Goal: Information Seeking & Learning: Compare options

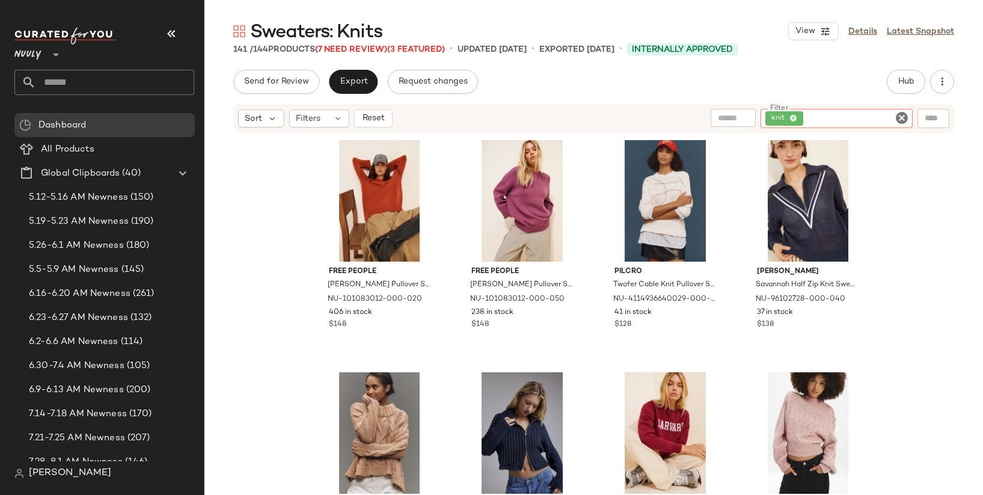
click at [53, 53] on icon at bounding box center [56, 55] width 14 height 14
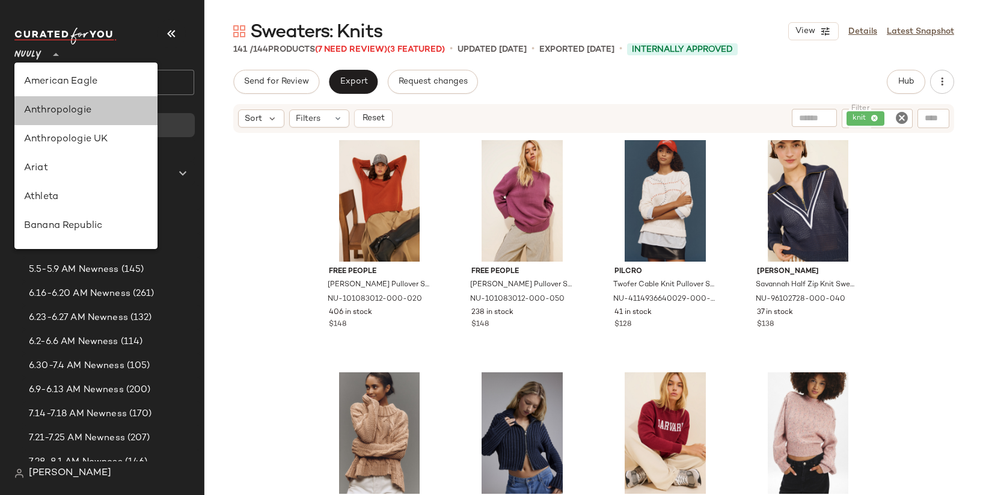
click at [81, 115] on div "Anthropologie" at bounding box center [86, 110] width 124 height 14
type input "**"
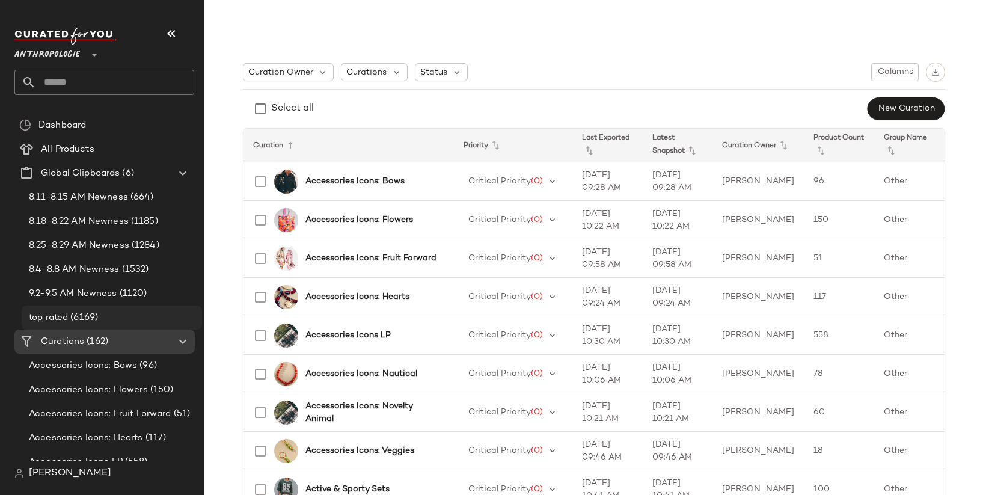
click at [115, 316] on div "top rated (6169)" at bounding box center [111, 318] width 172 height 14
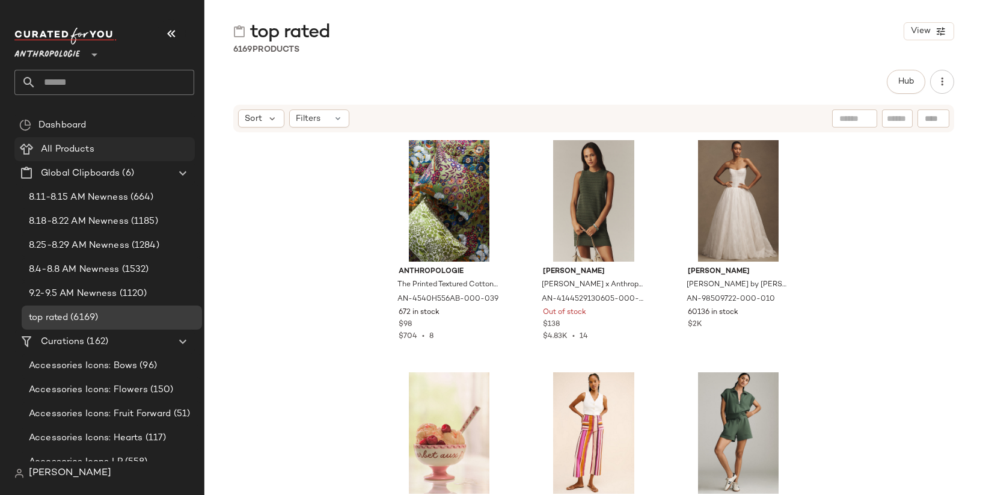
click at [135, 143] on div "All Products" at bounding box center [113, 150] width 153 height 14
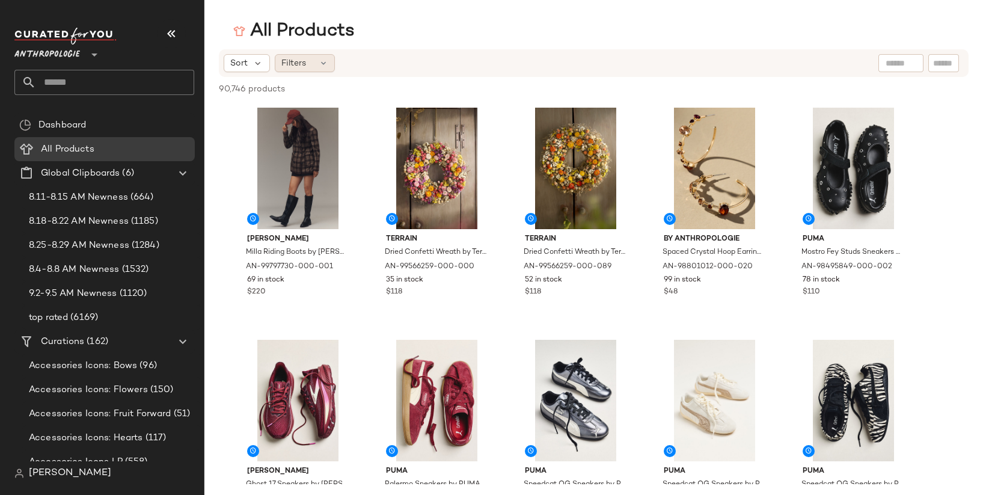
click at [300, 63] on span "Filters" at bounding box center [293, 63] width 25 height 13
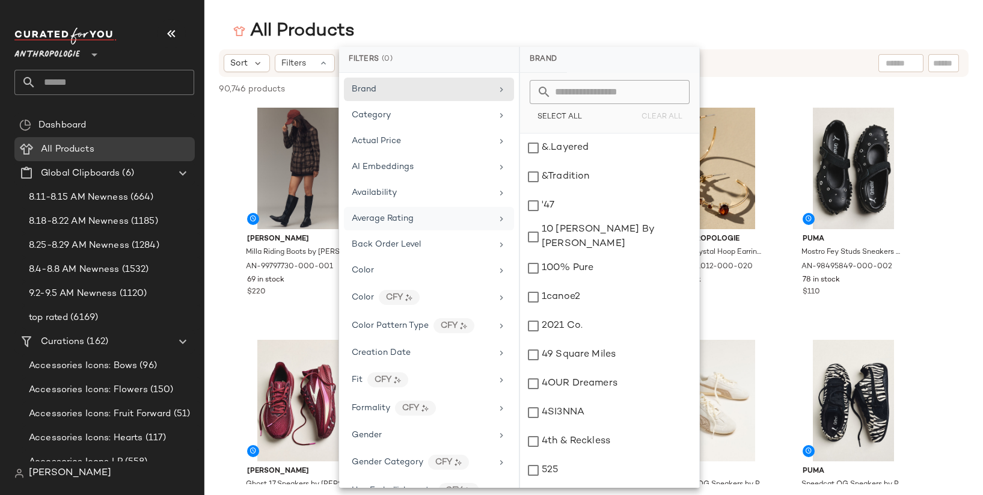
click at [449, 220] on div "Average Rating" at bounding box center [422, 218] width 140 height 13
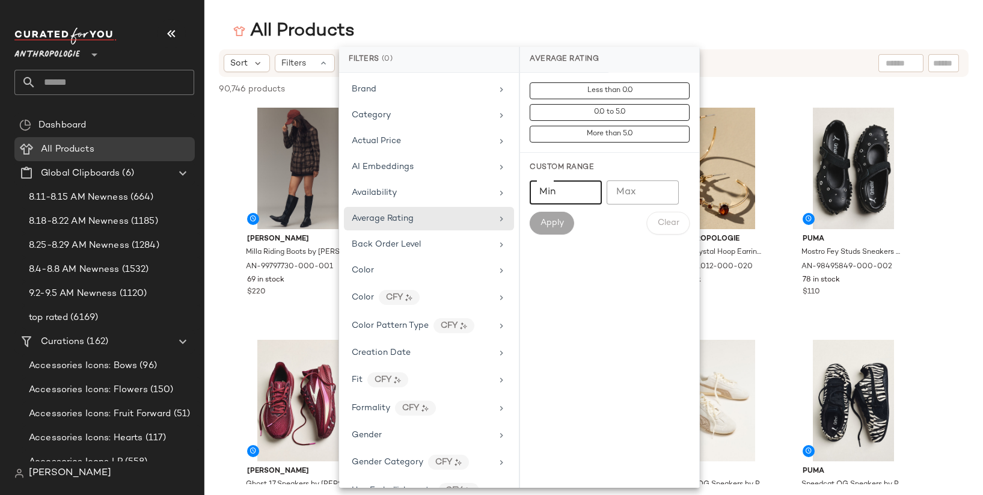
click at [580, 196] on input "Min" at bounding box center [566, 192] width 72 height 24
type input "***"
click at [556, 226] on span "Apply" at bounding box center [552, 223] width 24 height 10
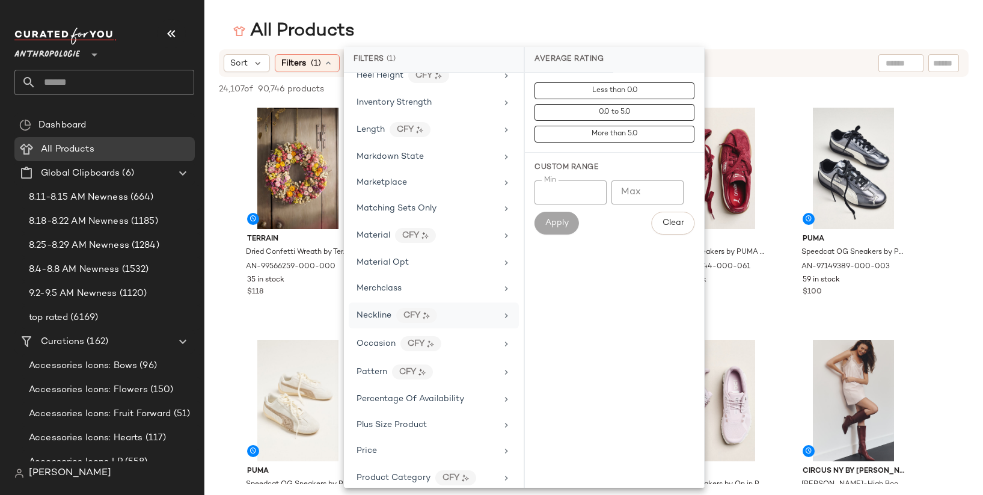
scroll to position [867, 0]
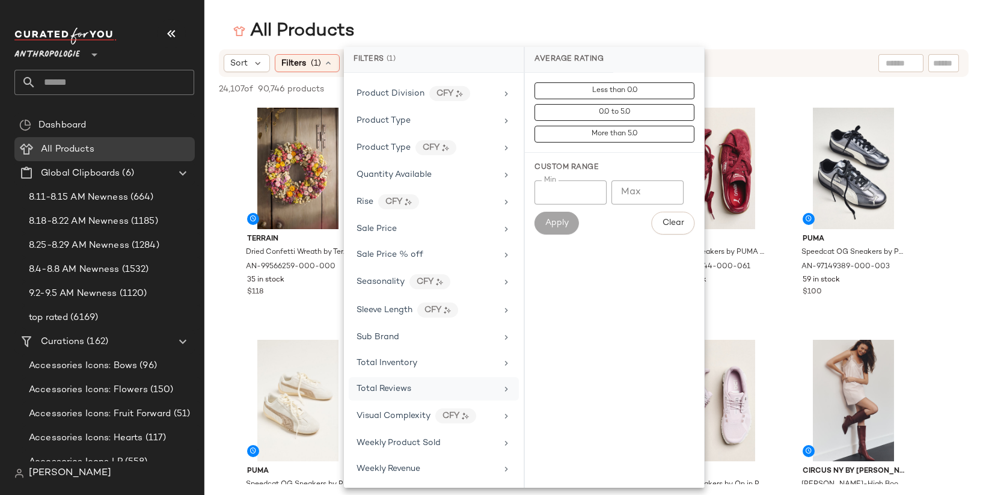
click at [420, 383] on div "Total Reviews" at bounding box center [427, 389] width 140 height 13
click at [568, 199] on input "Min" at bounding box center [571, 192] width 72 height 24
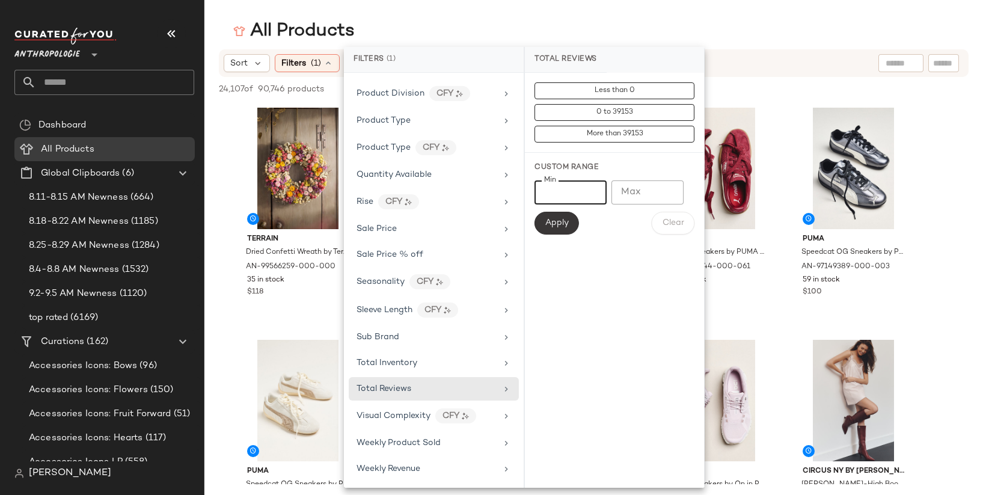
type input "*"
click at [567, 228] on span "Apply" at bounding box center [557, 223] width 24 height 10
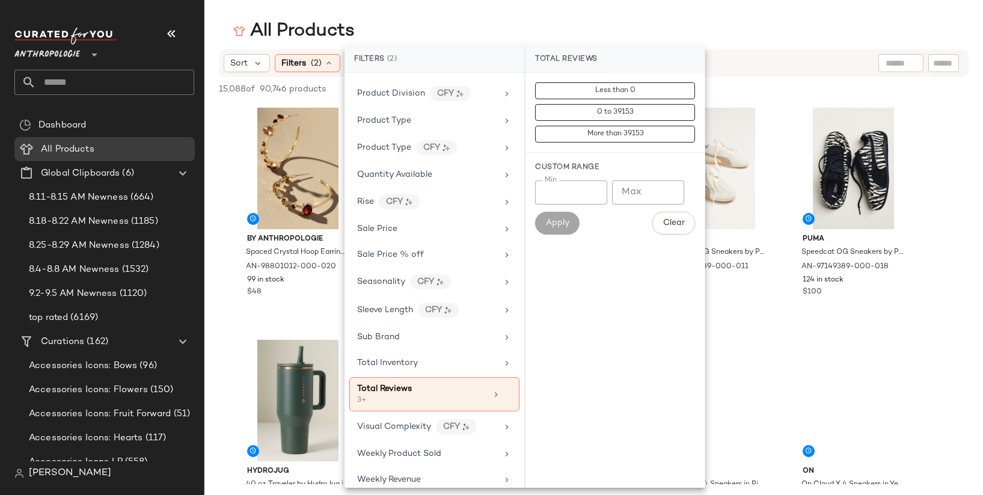
click at [824, 56] on div "Sort Filters (2) Reset" at bounding box center [594, 63] width 750 height 28
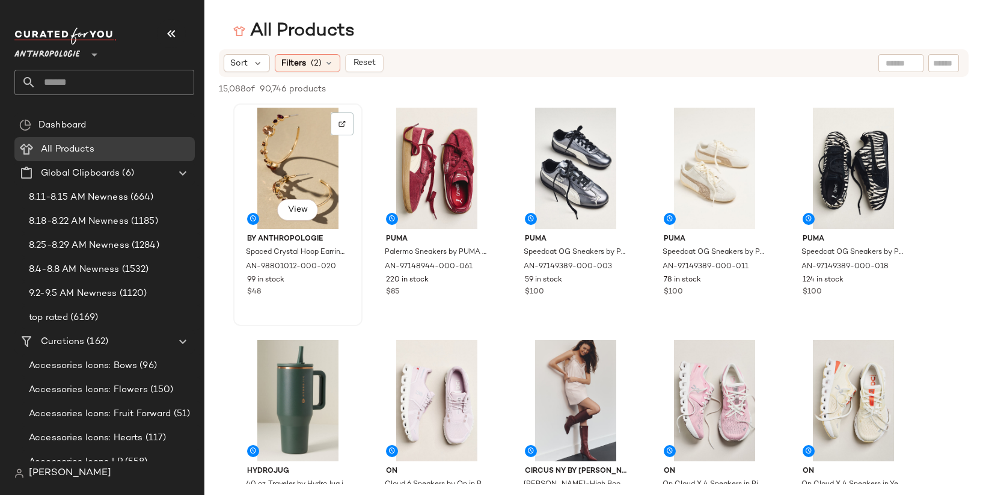
click at [272, 164] on div "View" at bounding box center [298, 169] width 121 height 122
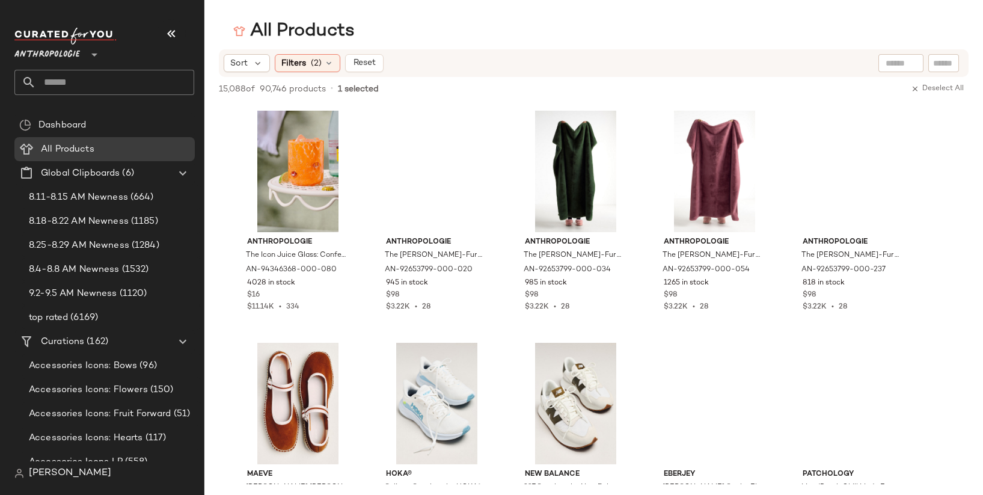
scroll to position [45326, 0]
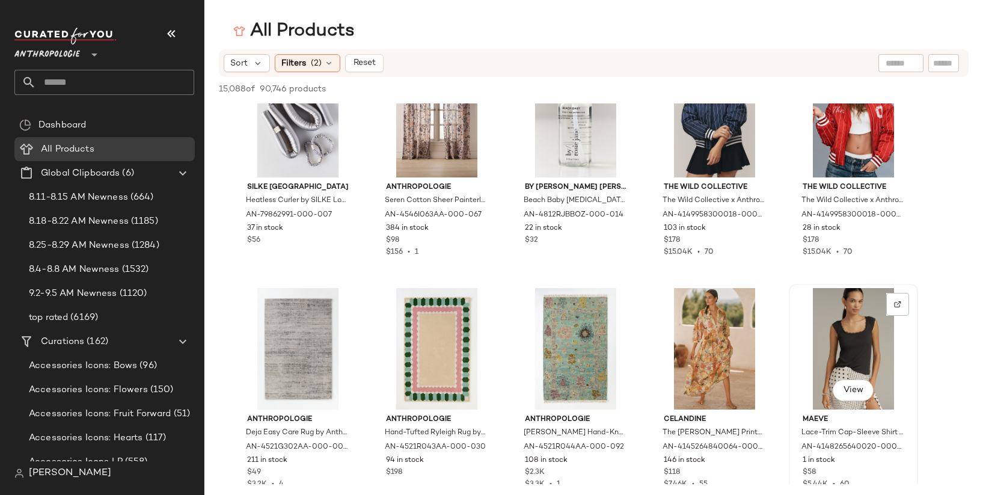
click at [840, 336] on div "View" at bounding box center [853, 349] width 121 height 122
click at [830, 369] on div "View" at bounding box center [853, 349] width 121 height 122
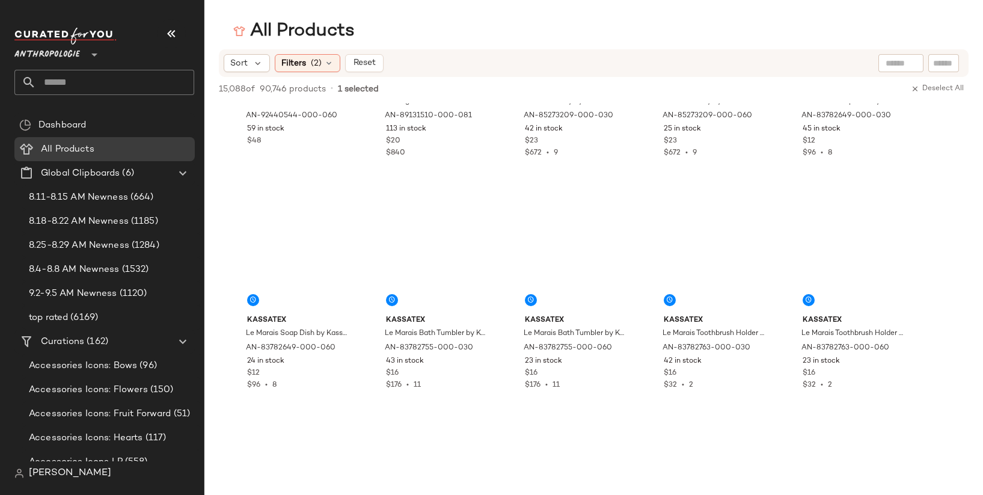
scroll to position [0, 0]
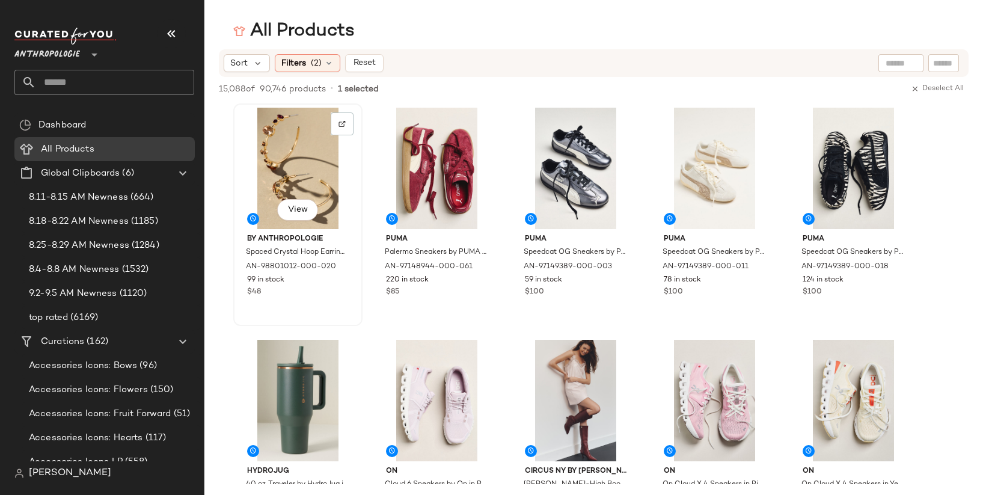
click at [301, 152] on div "View" at bounding box center [298, 169] width 121 height 122
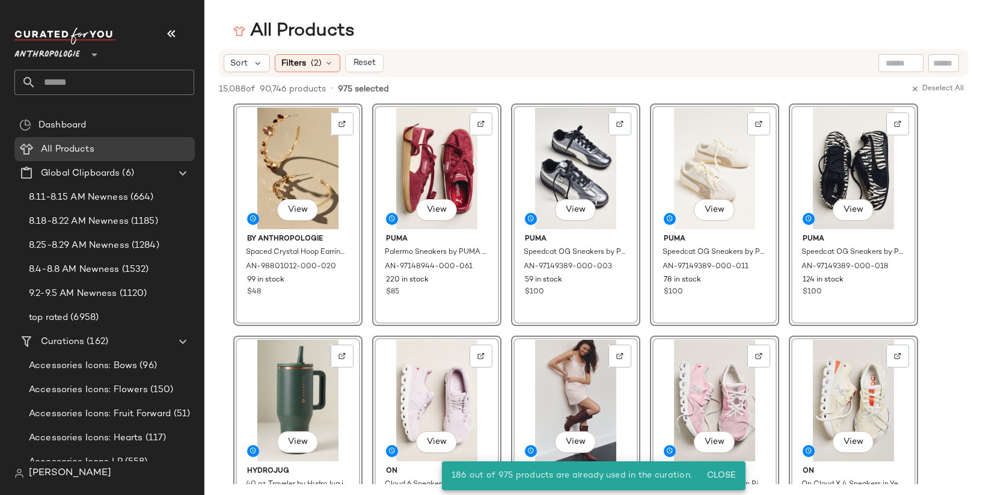
drag, startPoint x: 301, startPoint y: 152, endPoint x: 120, endPoint y: 0, distance: 236.1
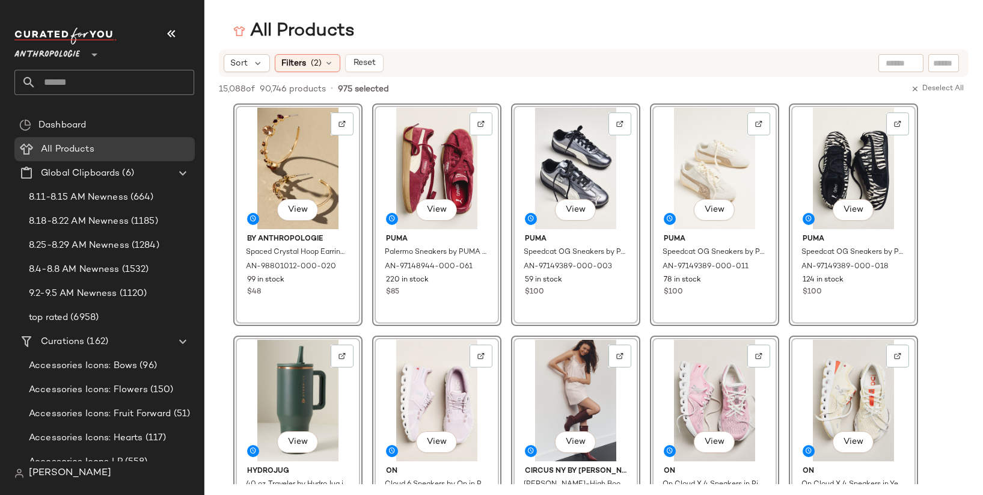
click at [78, 54] on span "Anthropologie" at bounding box center [47, 52] width 66 height 22
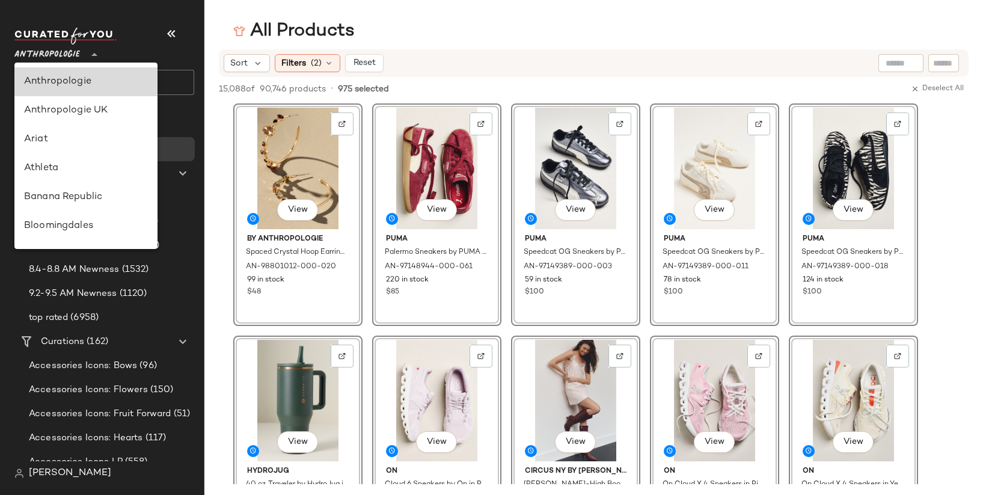
scroll to position [19, 0]
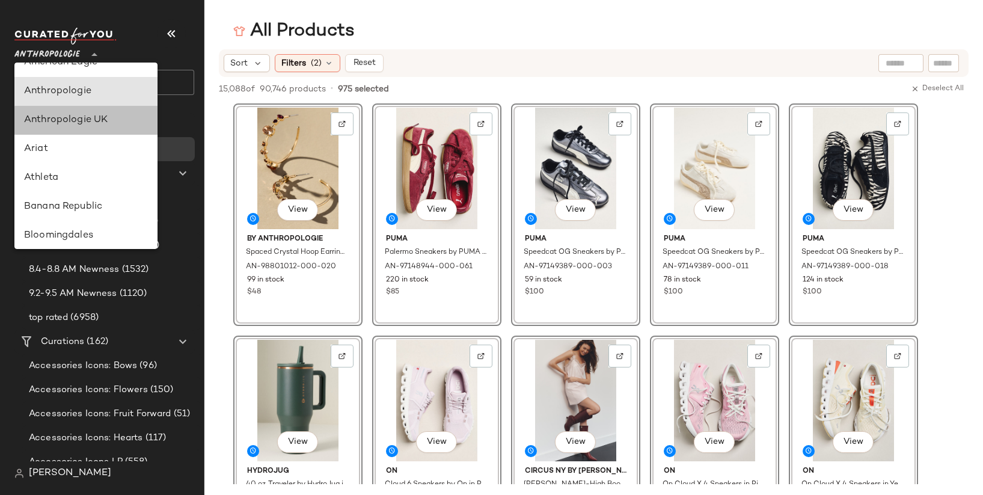
click at [100, 481] on div "Anthropologie UK" at bounding box center [85, 495] width 143 height 29
type input "**"
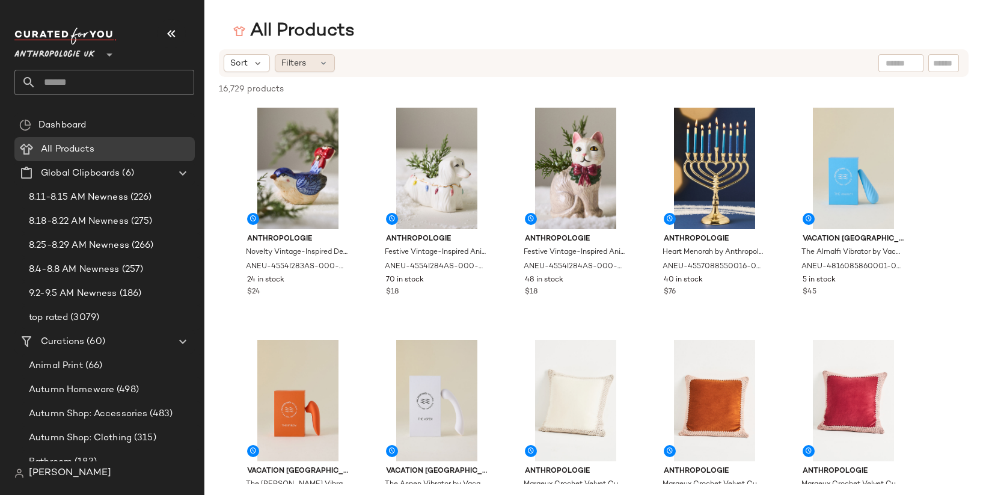
click at [285, 67] on span "Filters" at bounding box center [293, 63] width 25 height 13
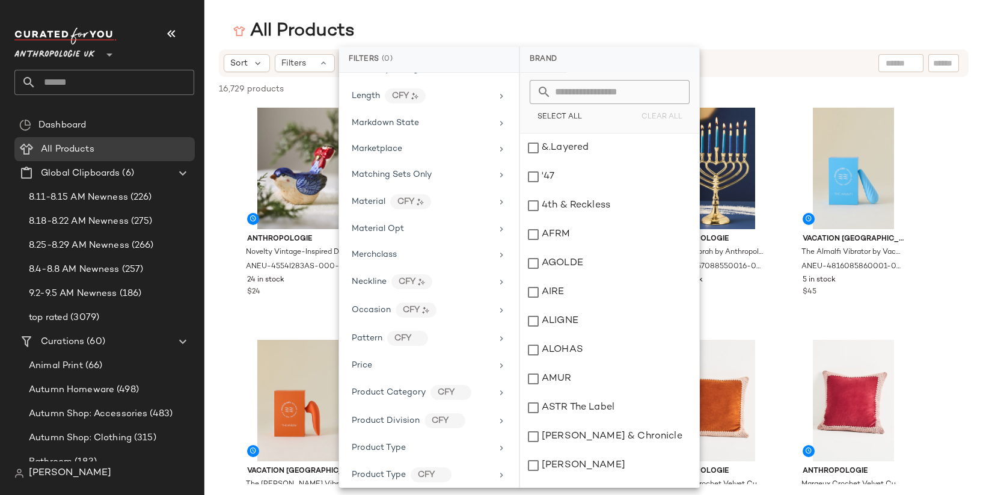
scroll to position [778, 0]
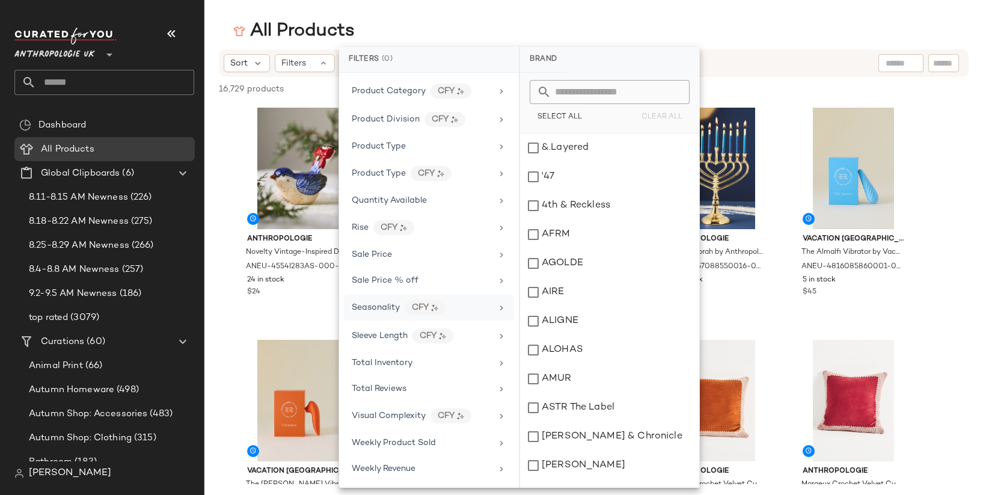
click at [466, 309] on div "Seasonality CFY" at bounding box center [422, 307] width 140 height 15
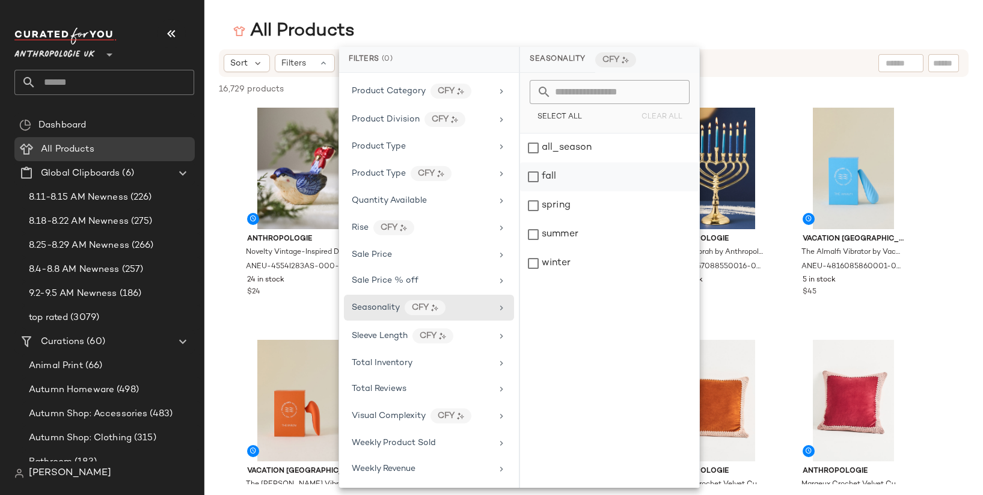
click at [535, 191] on div "fall" at bounding box center [609, 205] width 179 height 29
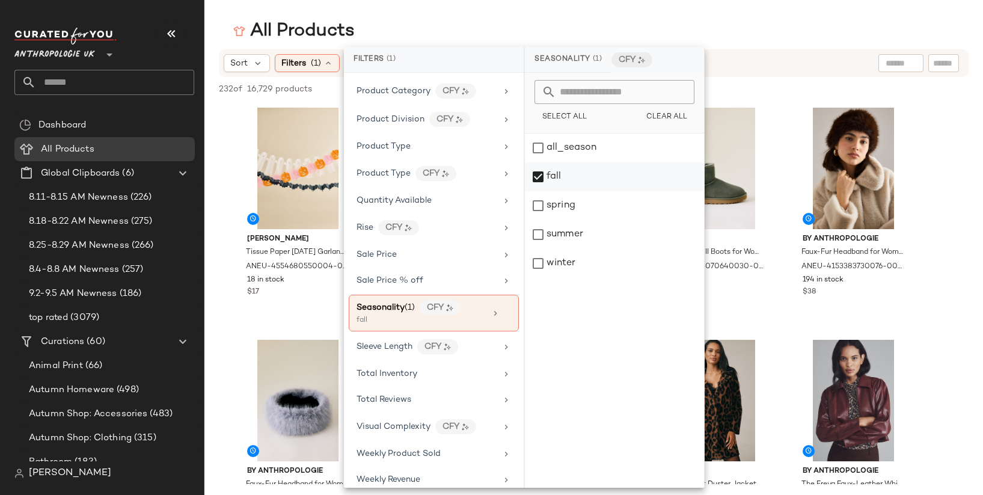
click at [535, 191] on div "fall" at bounding box center [614, 205] width 179 height 29
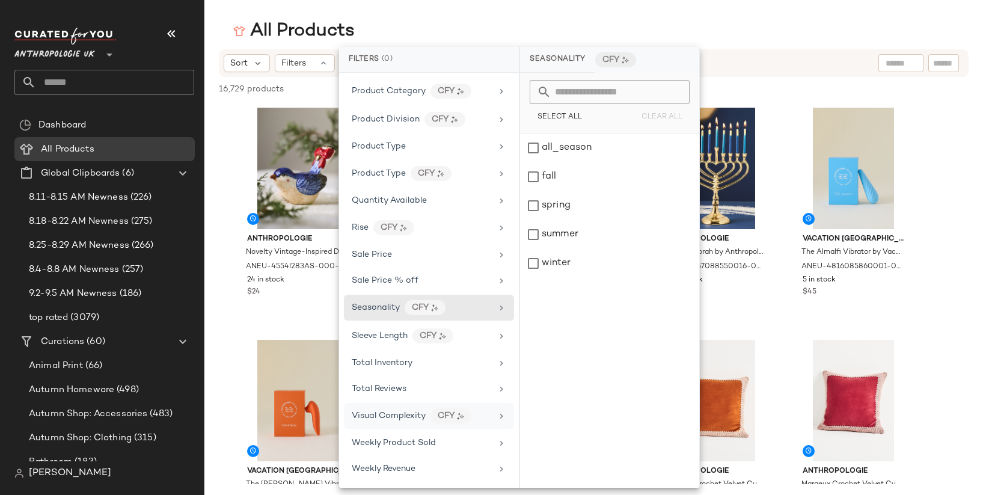
click at [423, 416] on span "Visual Complexity" at bounding box center [389, 415] width 74 height 9
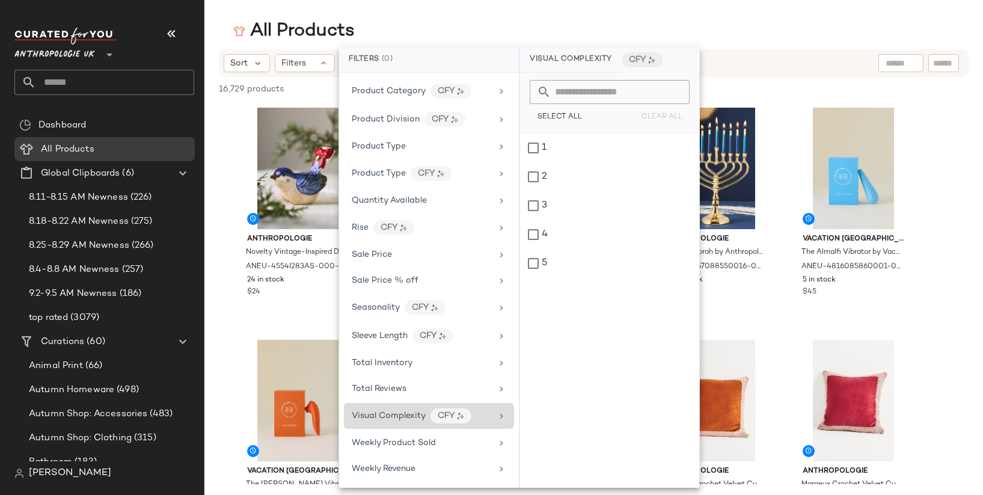
click at [482, 408] on div "Visual Complexity CFY" at bounding box center [422, 415] width 140 height 15
click at [406, 387] on span "Total Reviews" at bounding box center [379, 388] width 55 height 9
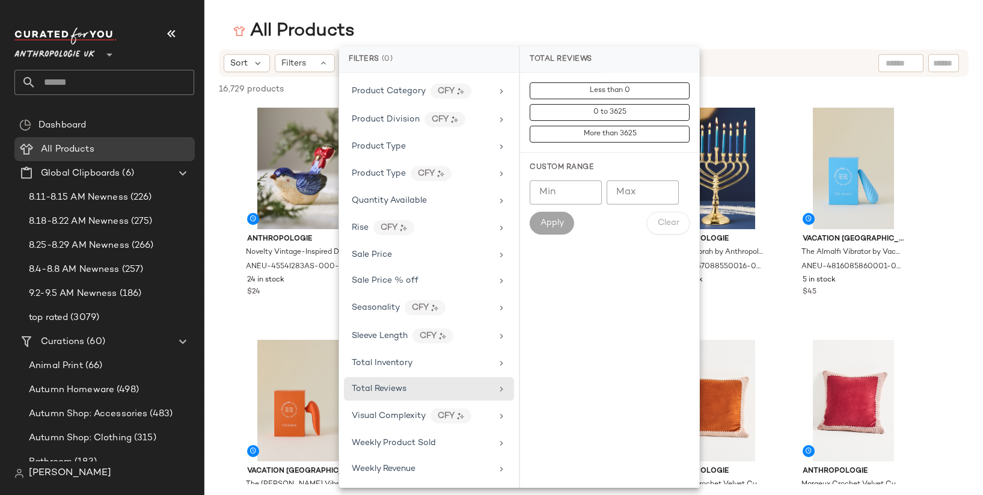
click at [571, 192] on input "Min" at bounding box center [566, 192] width 72 height 24
type input "*"
click at [555, 226] on span "Apply" at bounding box center [552, 223] width 24 height 10
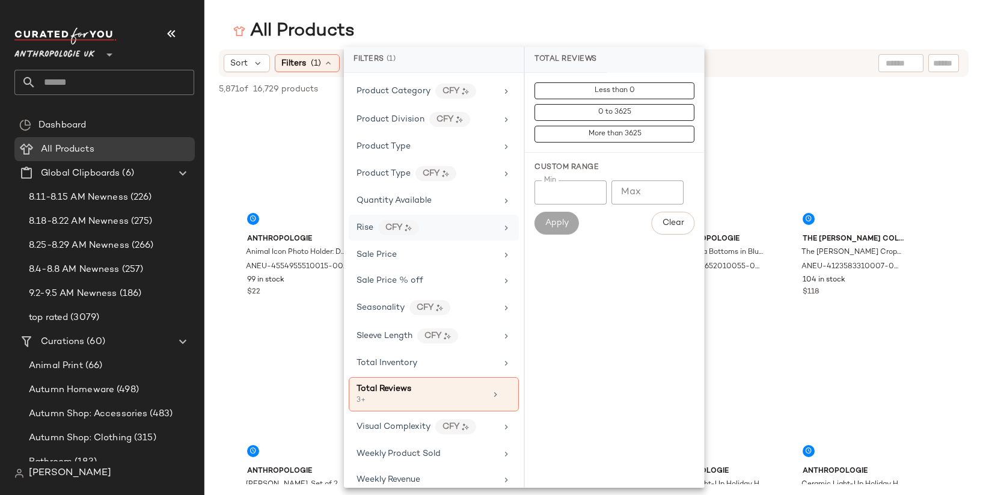
scroll to position [0, 0]
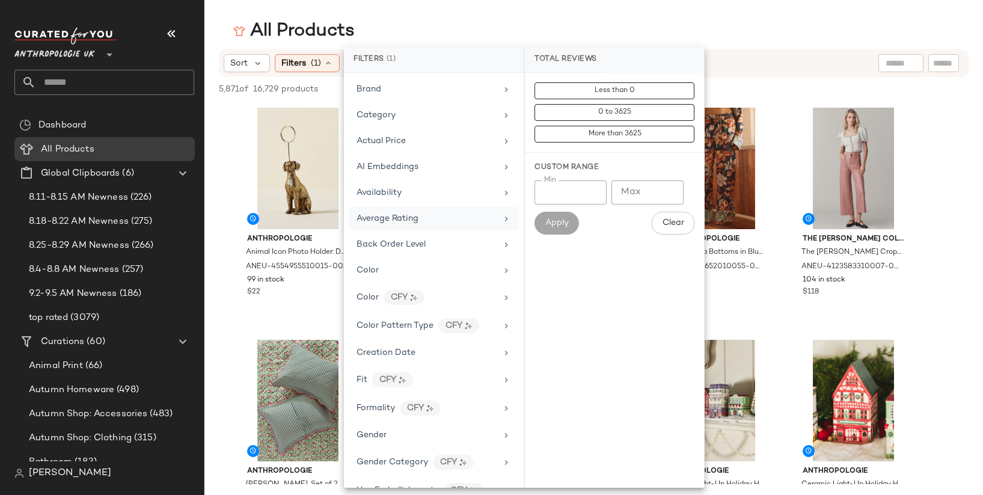
click at [433, 219] on div "Average Rating" at bounding box center [427, 218] width 140 height 13
click at [560, 191] on input "Min" at bounding box center [571, 192] width 72 height 24
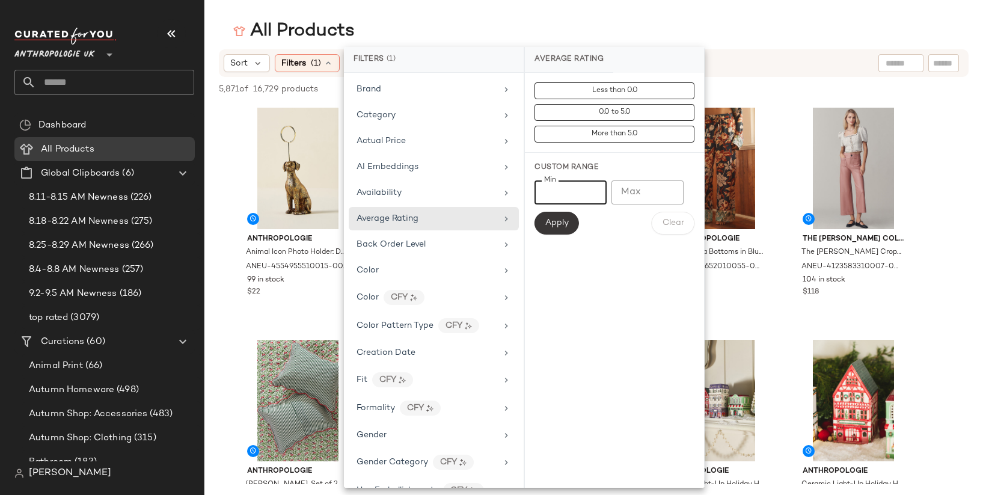
type input "***"
click at [561, 222] on span "Apply" at bounding box center [557, 223] width 24 height 10
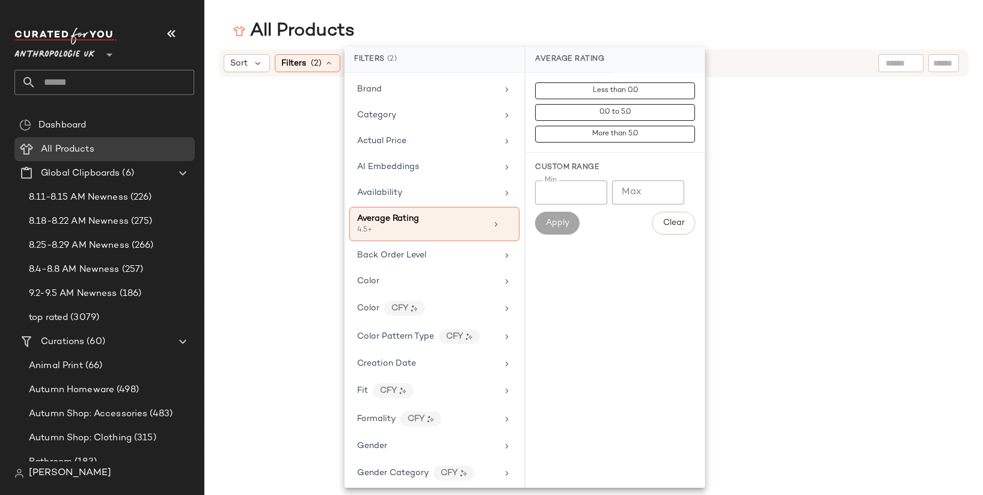
click at [745, 67] on div "Sort Filters (2) Reset" at bounding box center [516, 63] width 584 height 18
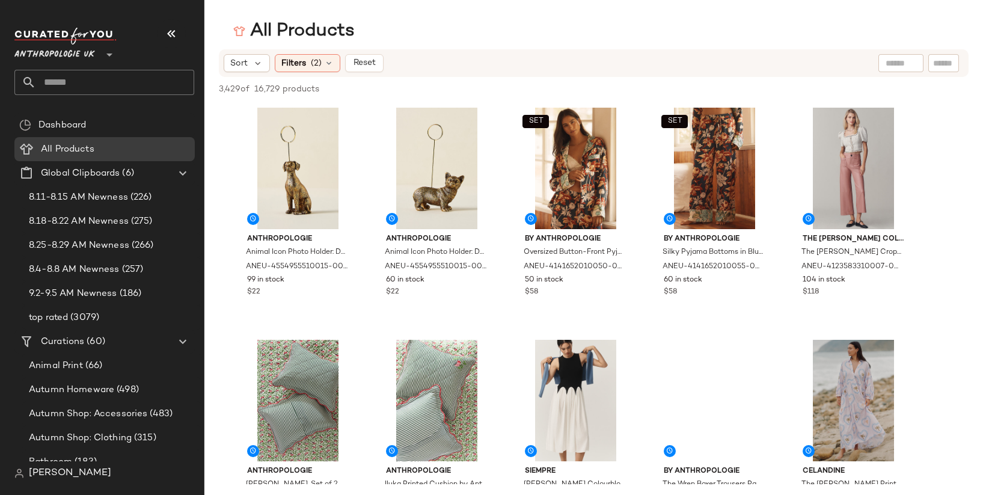
click at [745, 67] on div "Sort Filters (2) Reset" at bounding box center [516, 63] width 584 height 18
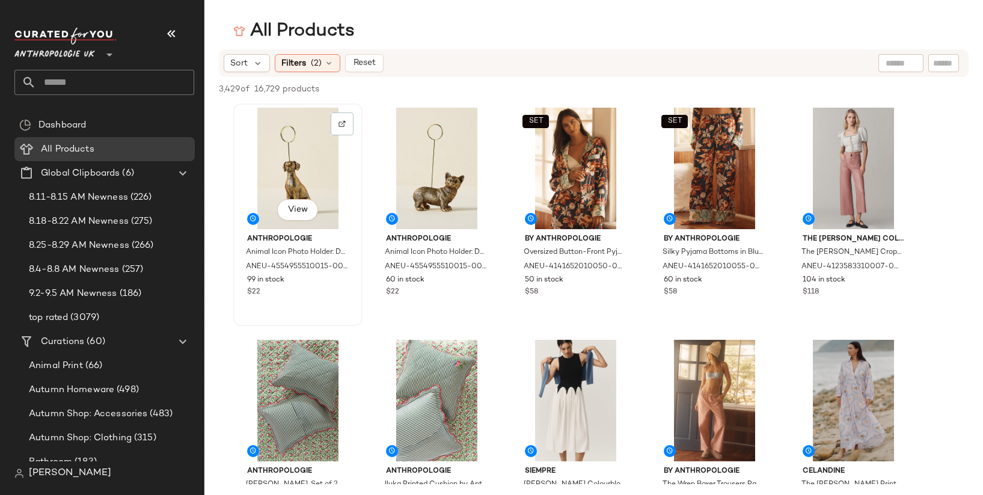
click at [327, 156] on div "View" at bounding box center [298, 169] width 121 height 122
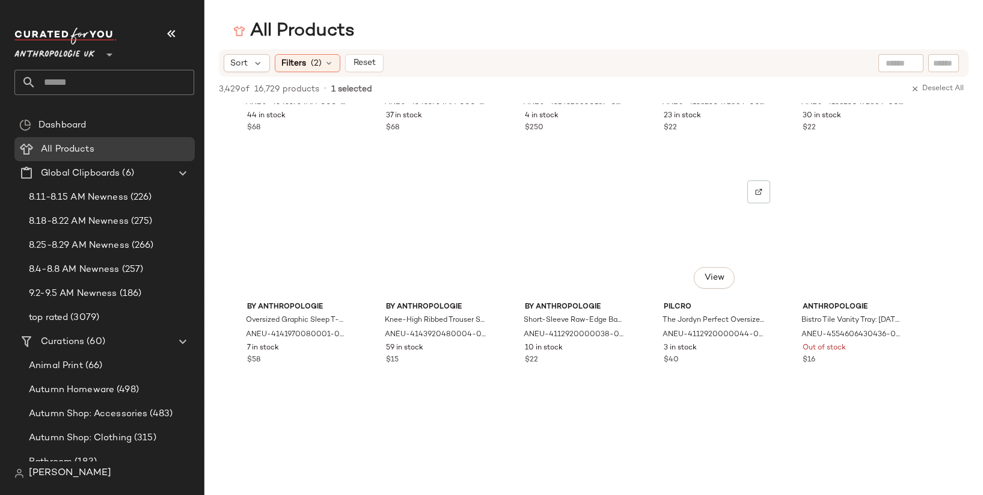
scroll to position [27397, 0]
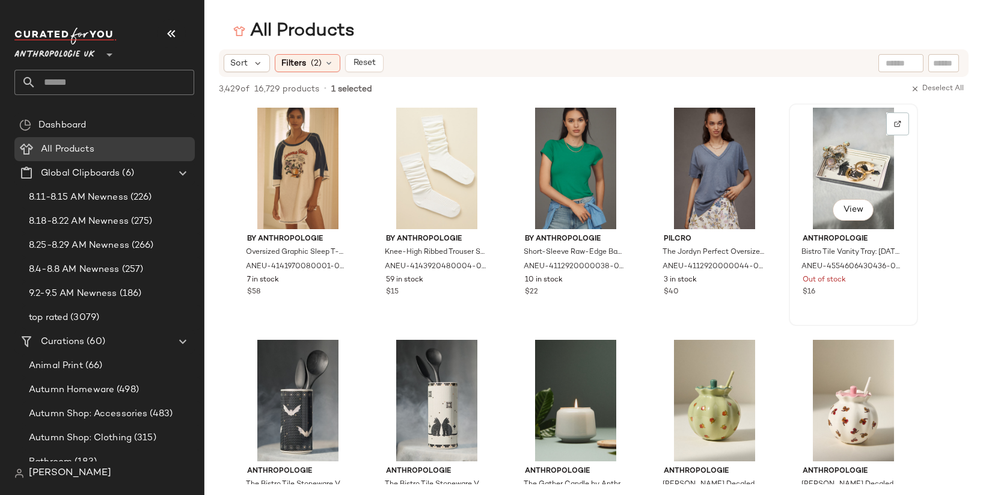
click at [843, 178] on div "View" at bounding box center [853, 169] width 121 height 122
